Goal: Check status

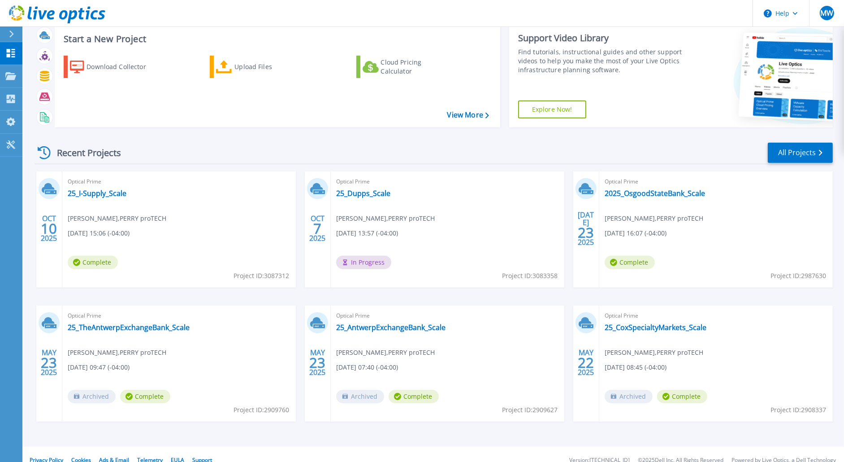
scroll to position [35, 0]
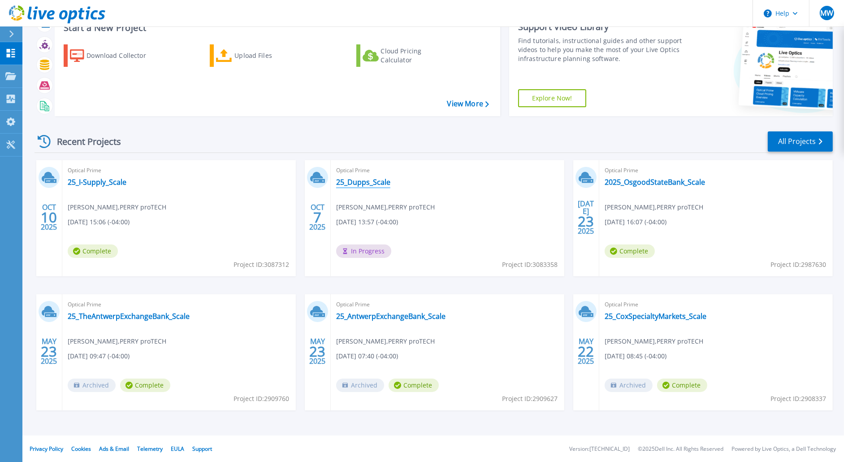
click at [365, 180] on link "25_Dupps_Scale" at bounding box center [363, 182] width 54 height 9
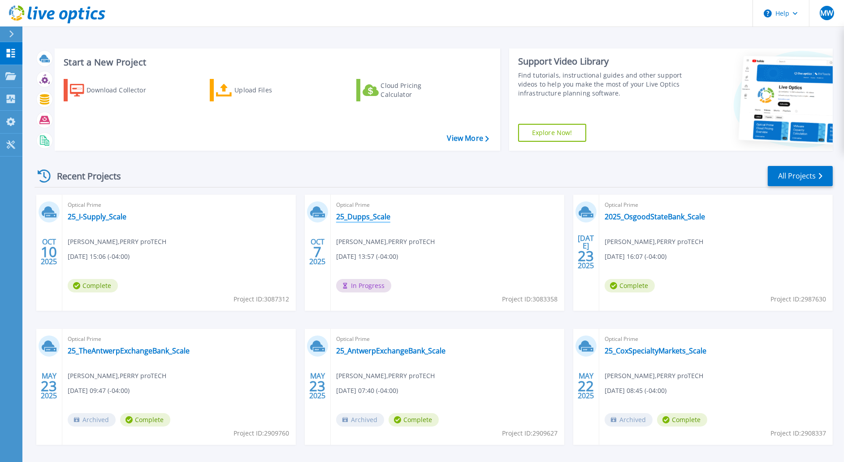
click at [361, 217] on link "25_Dupps_Scale" at bounding box center [363, 216] width 54 height 9
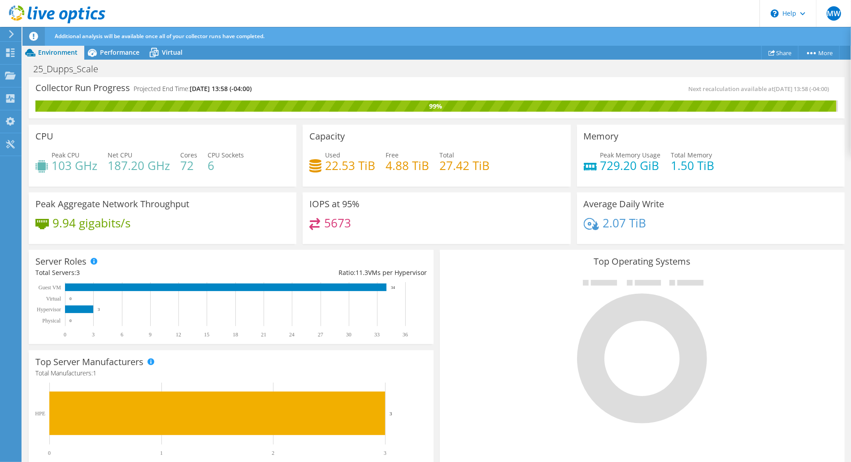
scroll to position [90, 0]
